Goal: Information Seeking & Learning: Compare options

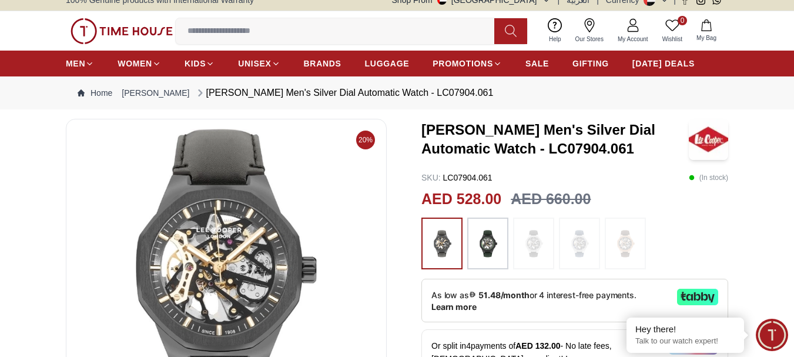
scroll to position [78, 0]
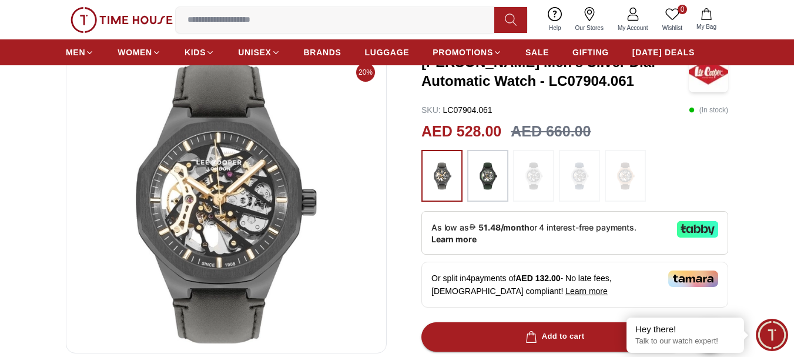
click at [487, 169] on img at bounding box center [487, 176] width 29 height 40
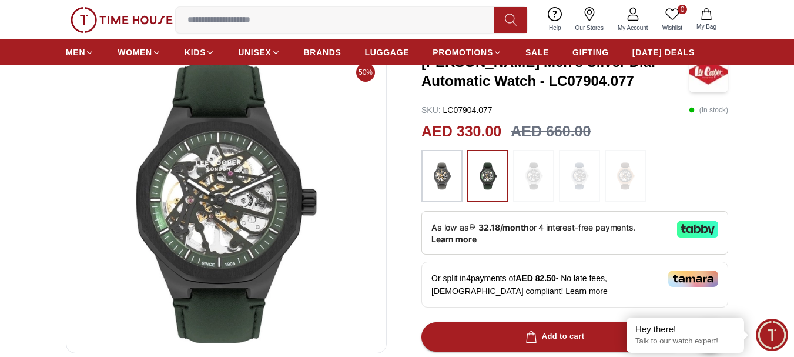
click at [438, 179] on img at bounding box center [441, 176] width 29 height 40
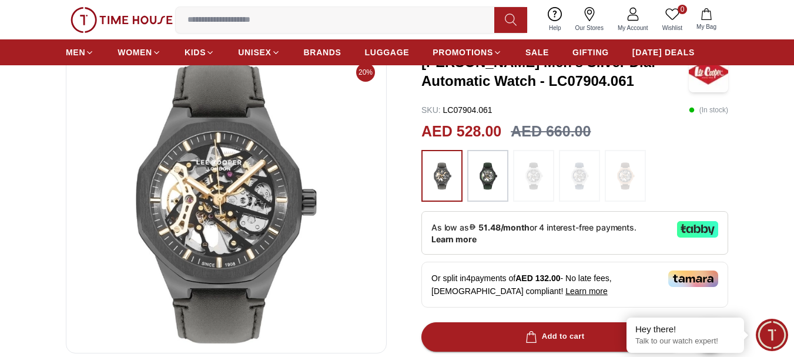
click at [487, 173] on img at bounding box center [487, 176] width 29 height 40
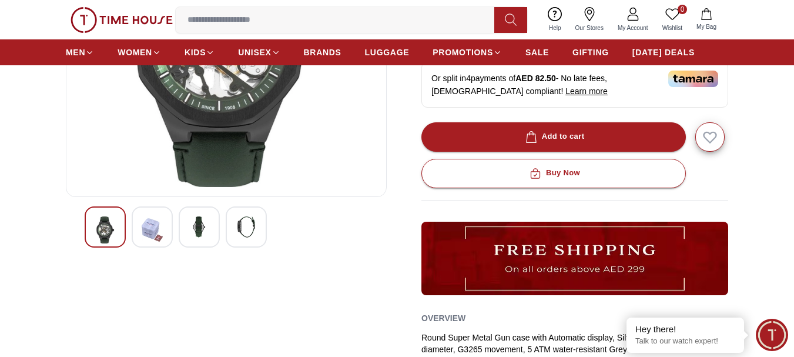
scroll to position [235, 0]
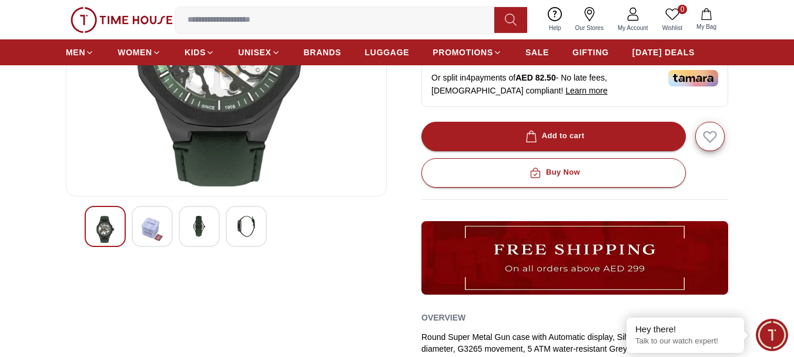
click at [190, 230] on img at bounding box center [199, 226] width 21 height 21
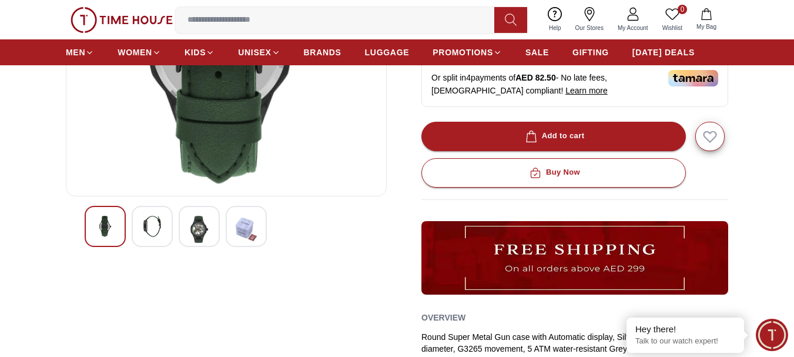
click at [249, 225] on img at bounding box center [246, 229] width 21 height 27
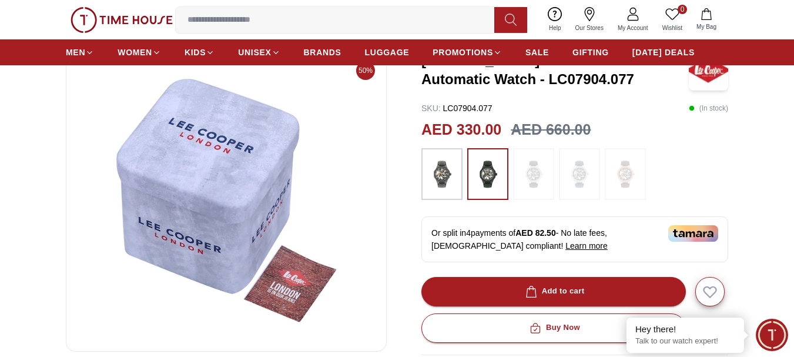
scroll to position [78, 0]
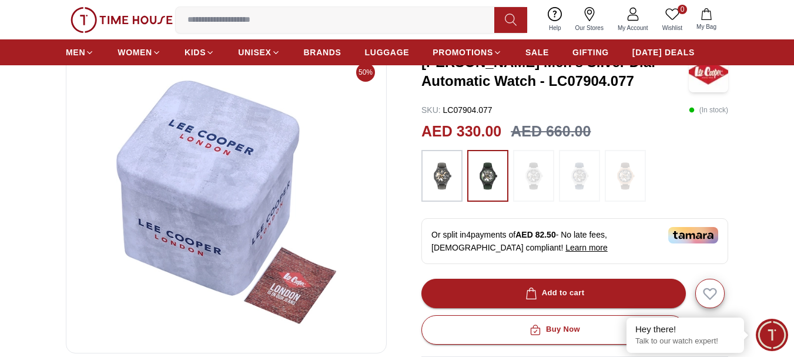
click at [430, 176] on img at bounding box center [441, 176] width 29 height 40
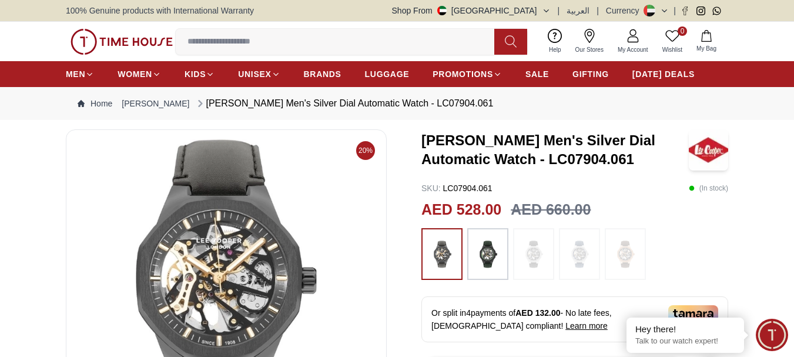
scroll to position [78, 0]
